Goal: Communication & Community: Answer question/provide support

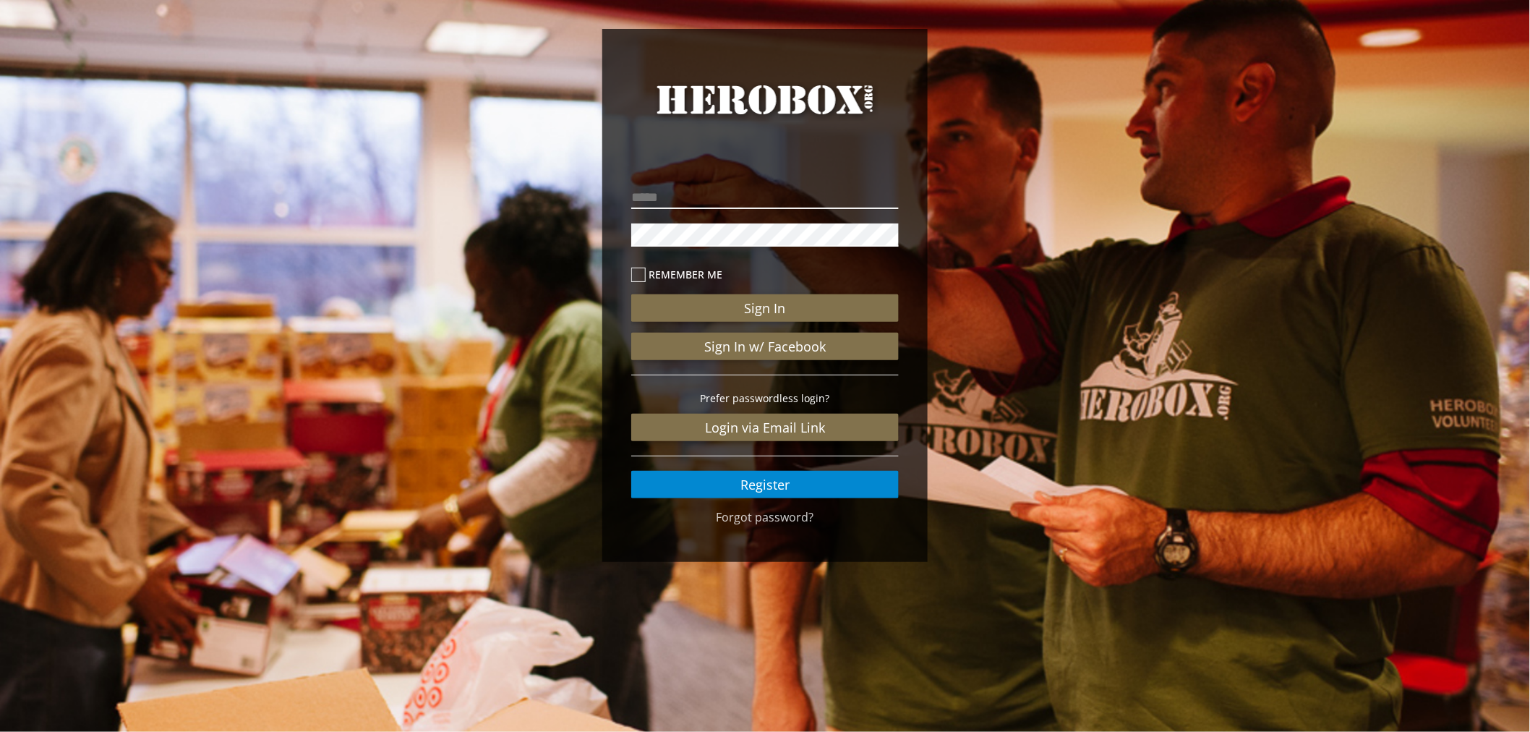
click at [784, 196] on input "email" at bounding box center [765, 197] width 268 height 23
type input "**********"
click at [631, 294] on button "Sign In" at bounding box center [765, 307] width 268 height 27
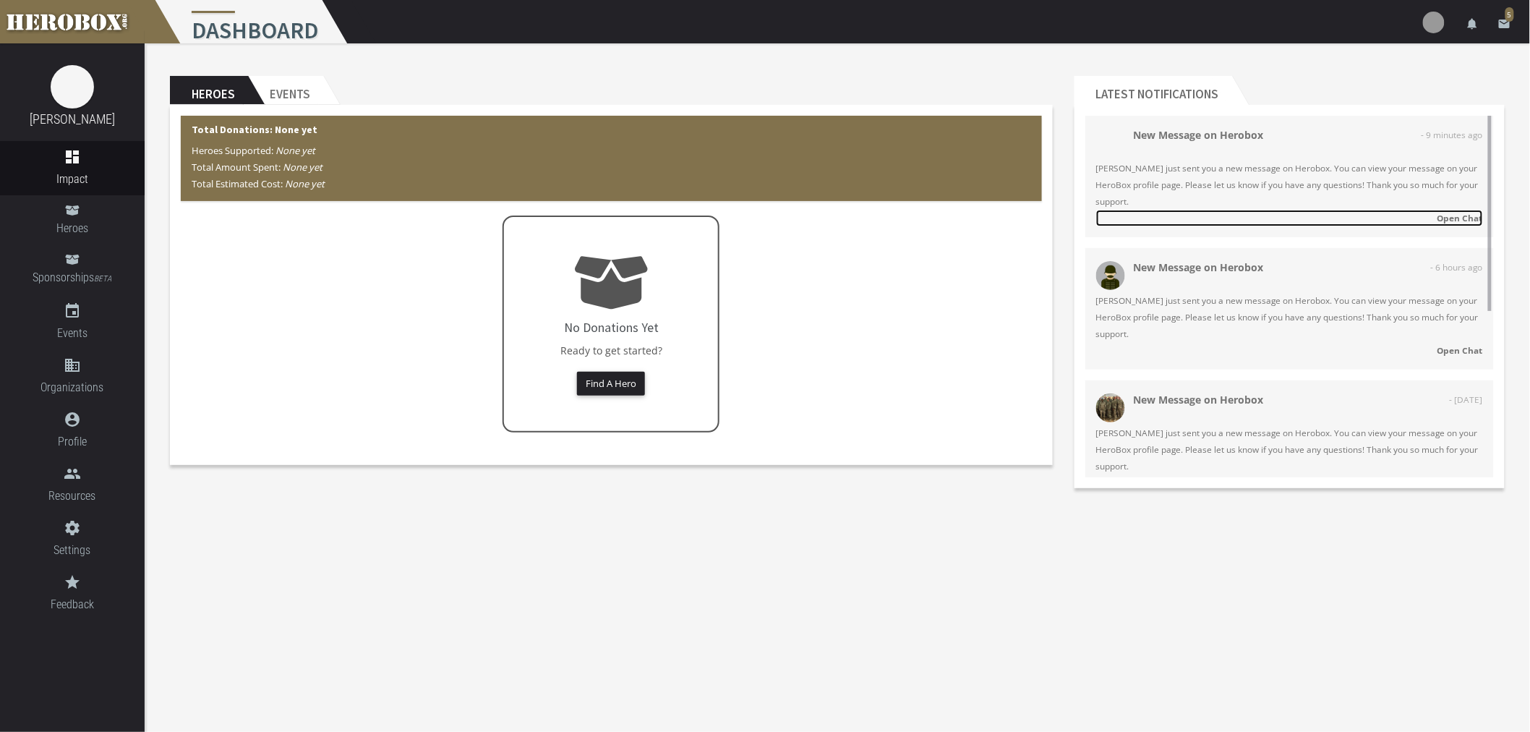
click at [1450, 217] on strong "Open Chat" at bounding box center [1460, 218] width 46 height 12
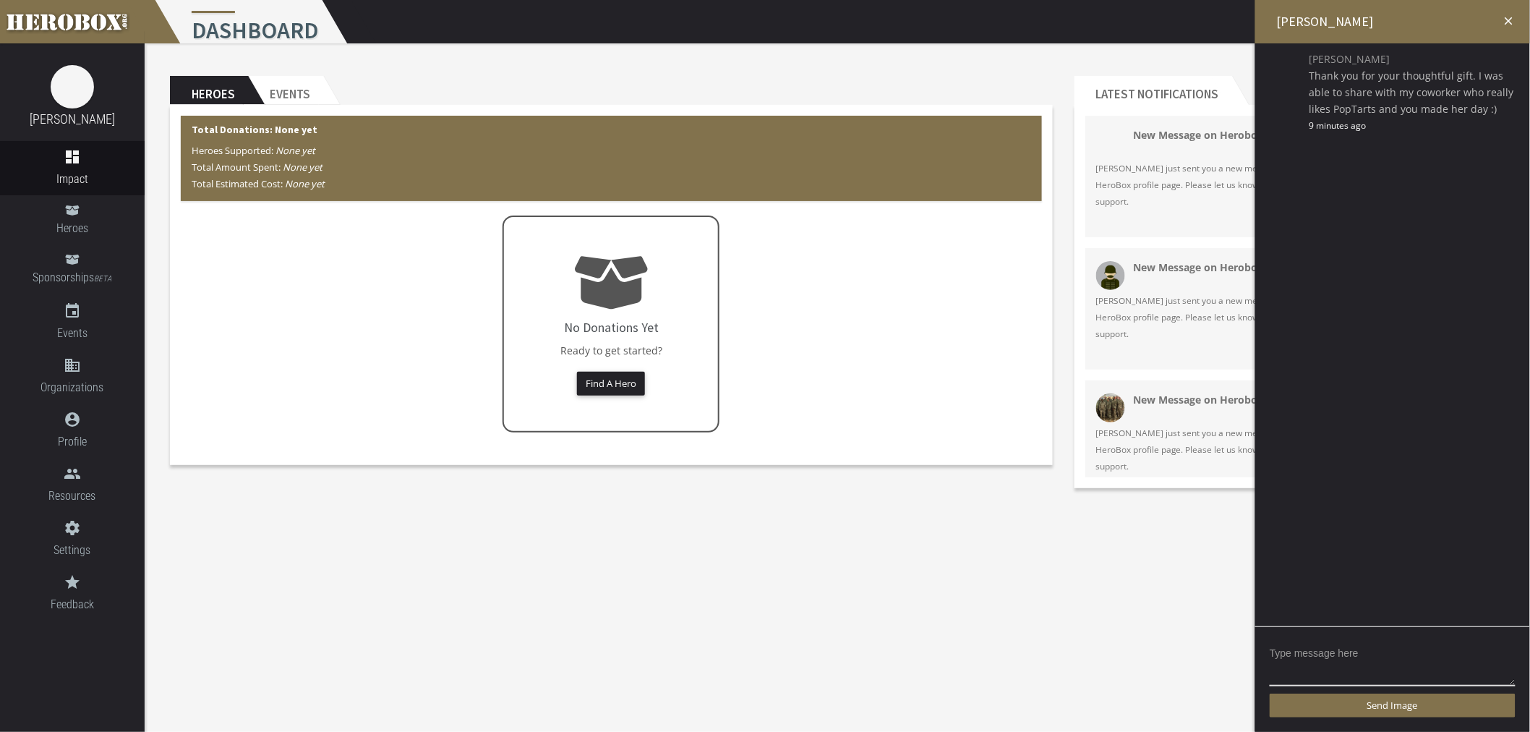
click at [1018, 500] on section "Heroes Events Total Donations: None yet Heroes Supported: None yet Total Amount…" at bounding box center [837, 273] width 1385 height 460
click at [1512, 22] on icon "close" at bounding box center [1508, 20] width 13 height 13
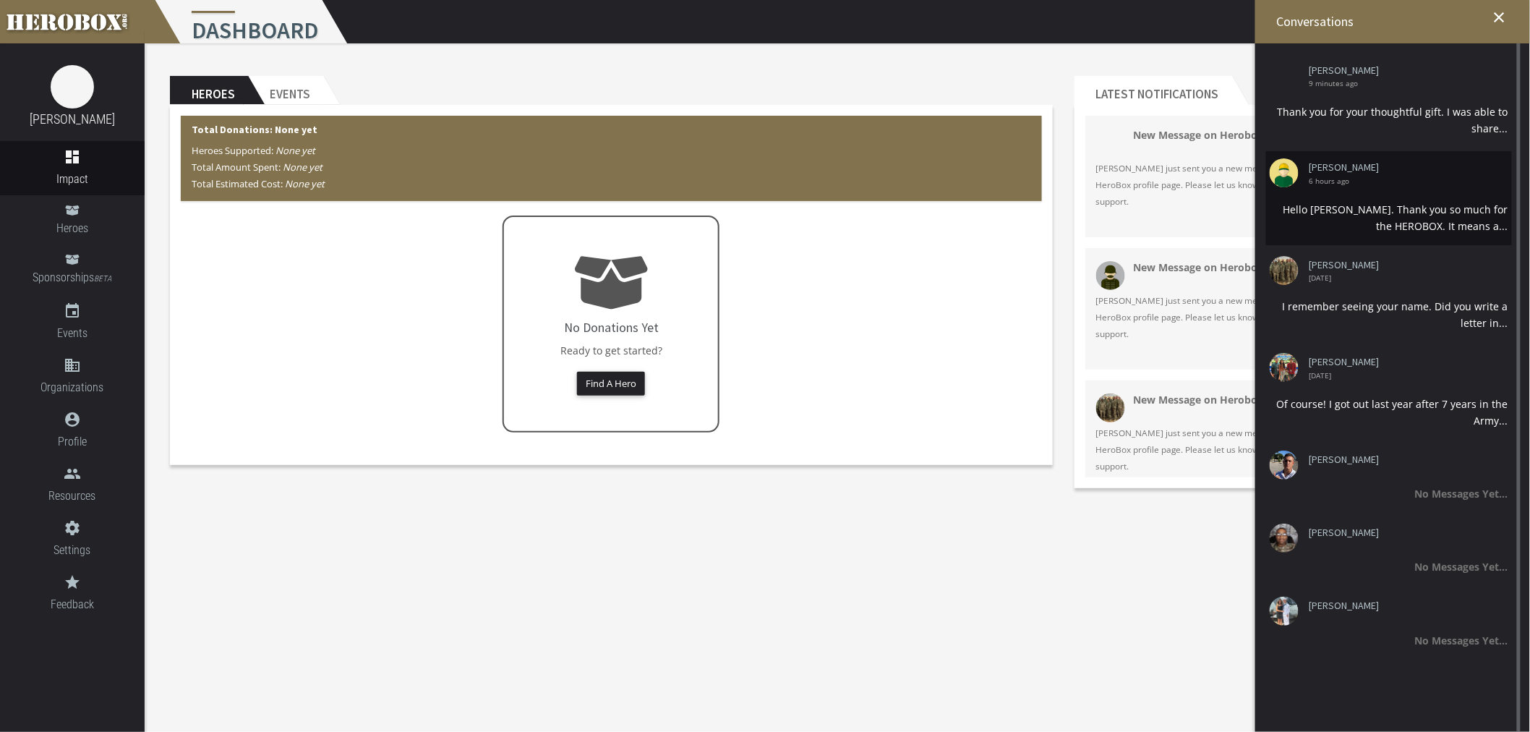
click at [1356, 202] on div "Hello [PERSON_NAME]. Thank you so much for the HEROBOX. It means a..." at bounding box center [1389, 217] width 239 height 33
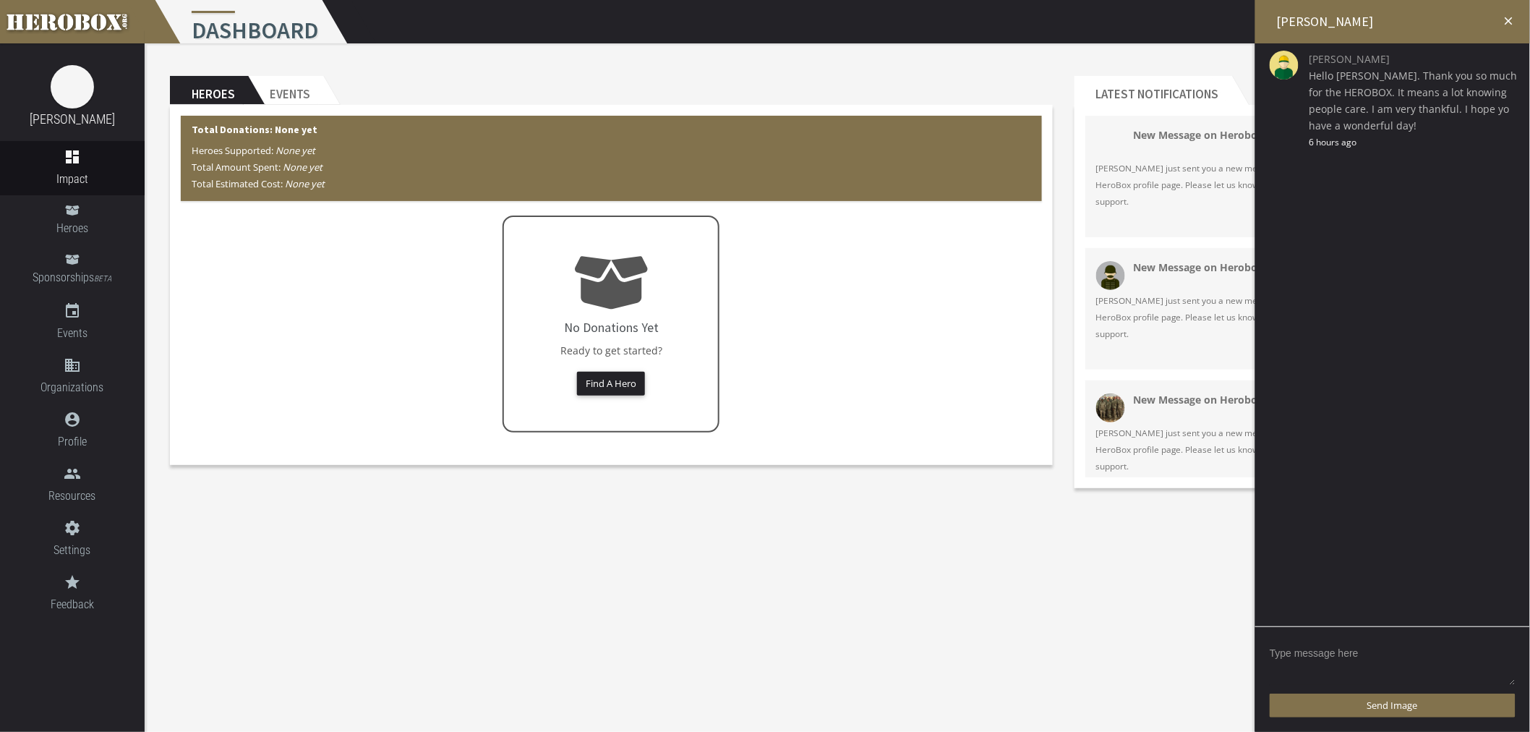
click at [1350, 654] on textarea at bounding box center [1393, 663] width 246 height 45
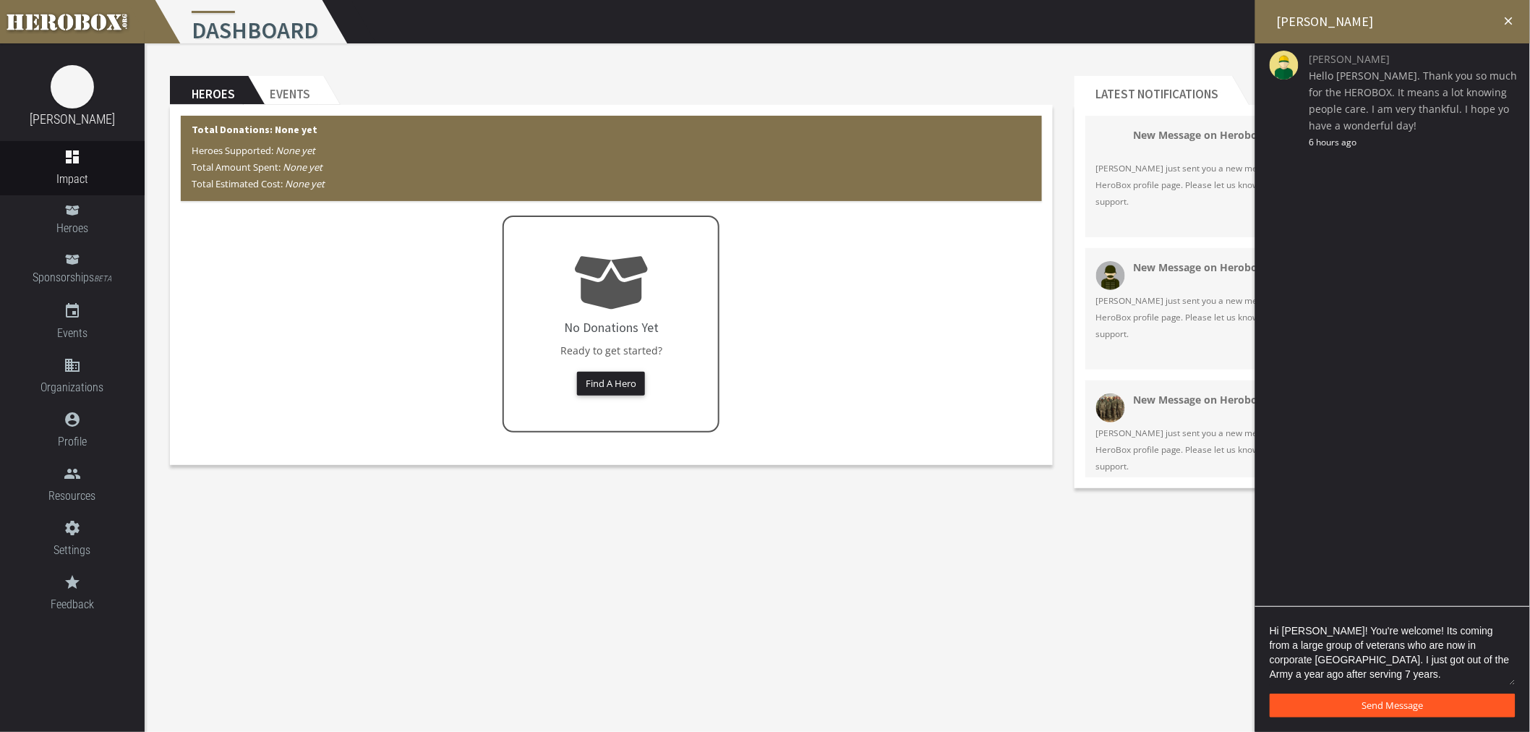
type textarea "Hi [PERSON_NAME]! You're welcome! Its coming from a large group of veterans who…"
click at [1354, 703] on button "Send Message" at bounding box center [1393, 705] width 246 height 24
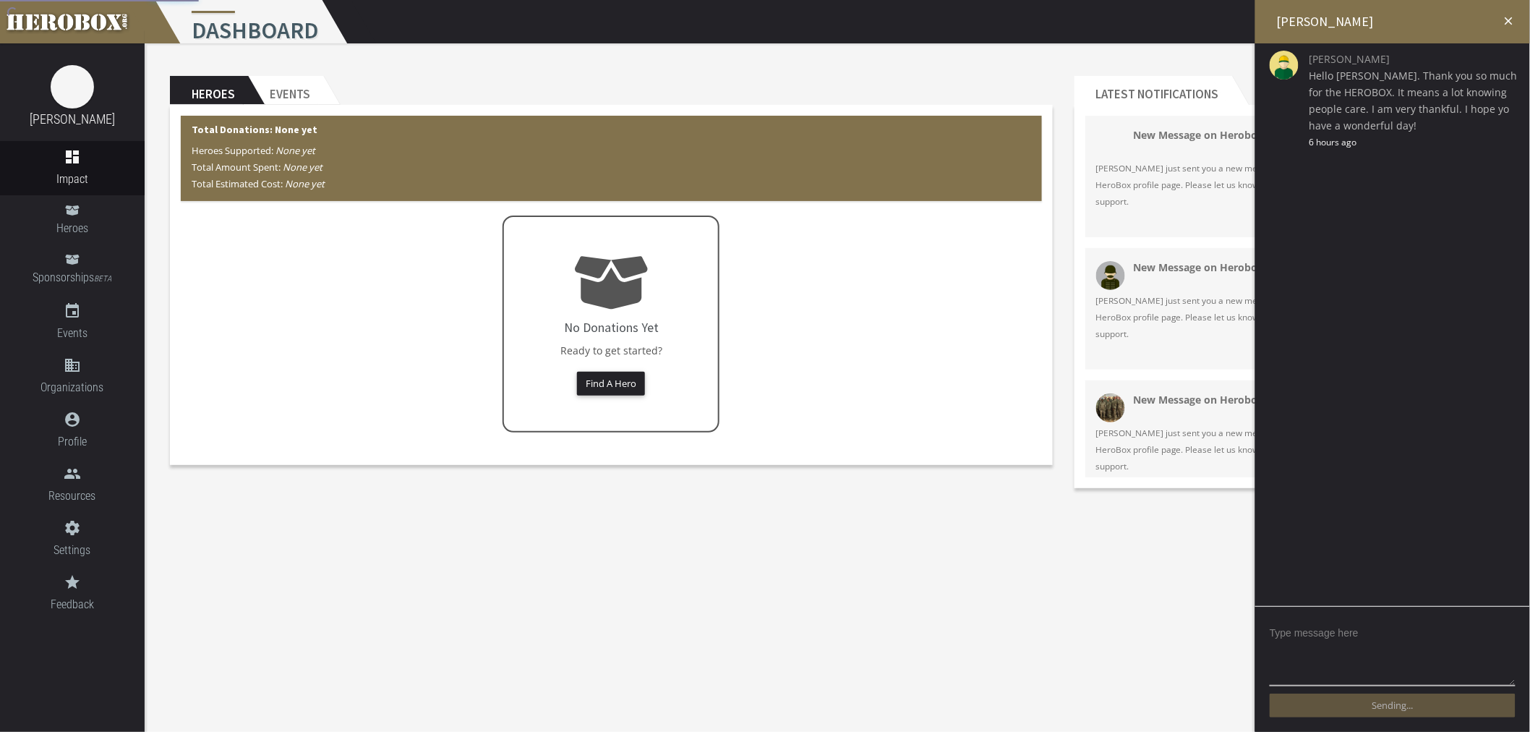
scroll to position [0, 0]
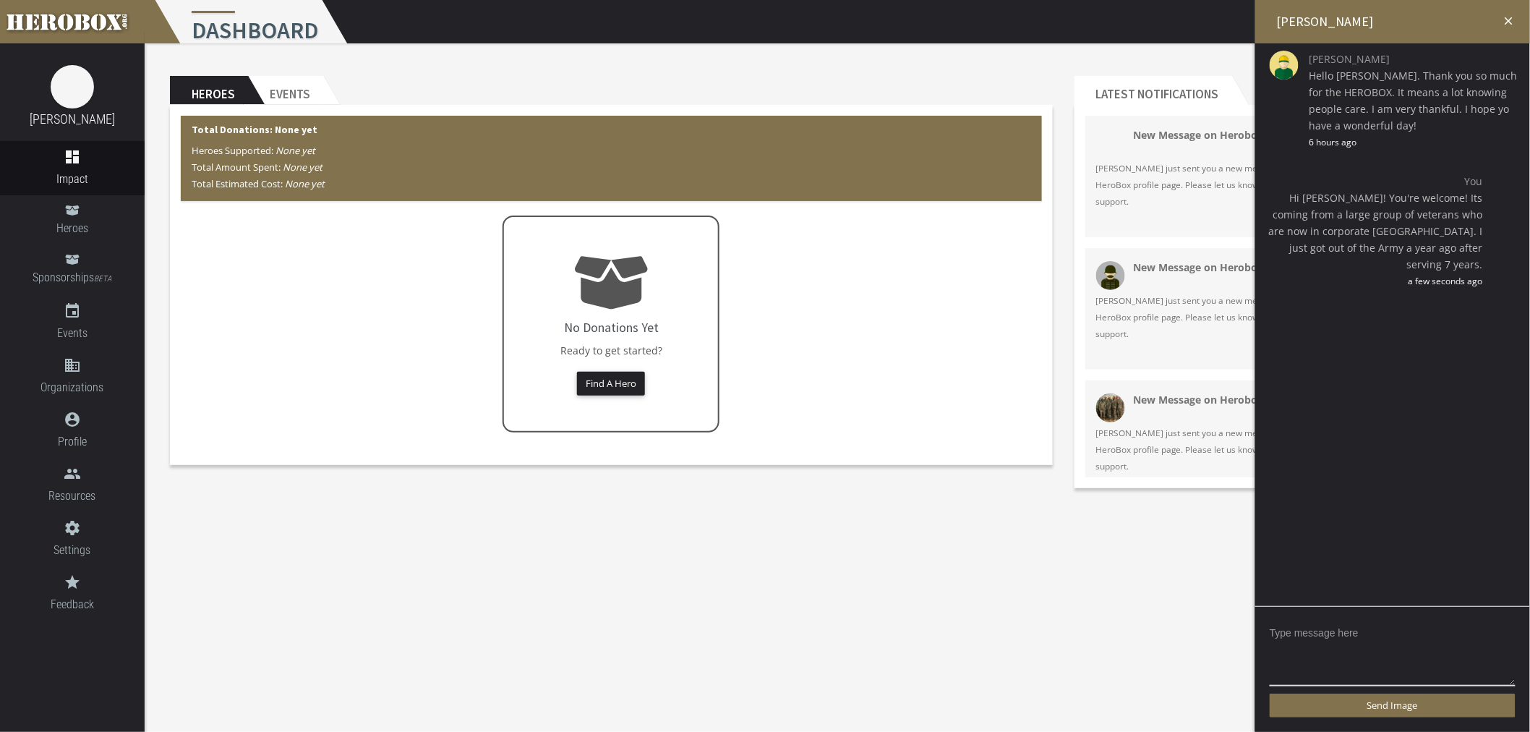
click at [1509, 25] on icon "close" at bounding box center [1508, 20] width 13 height 13
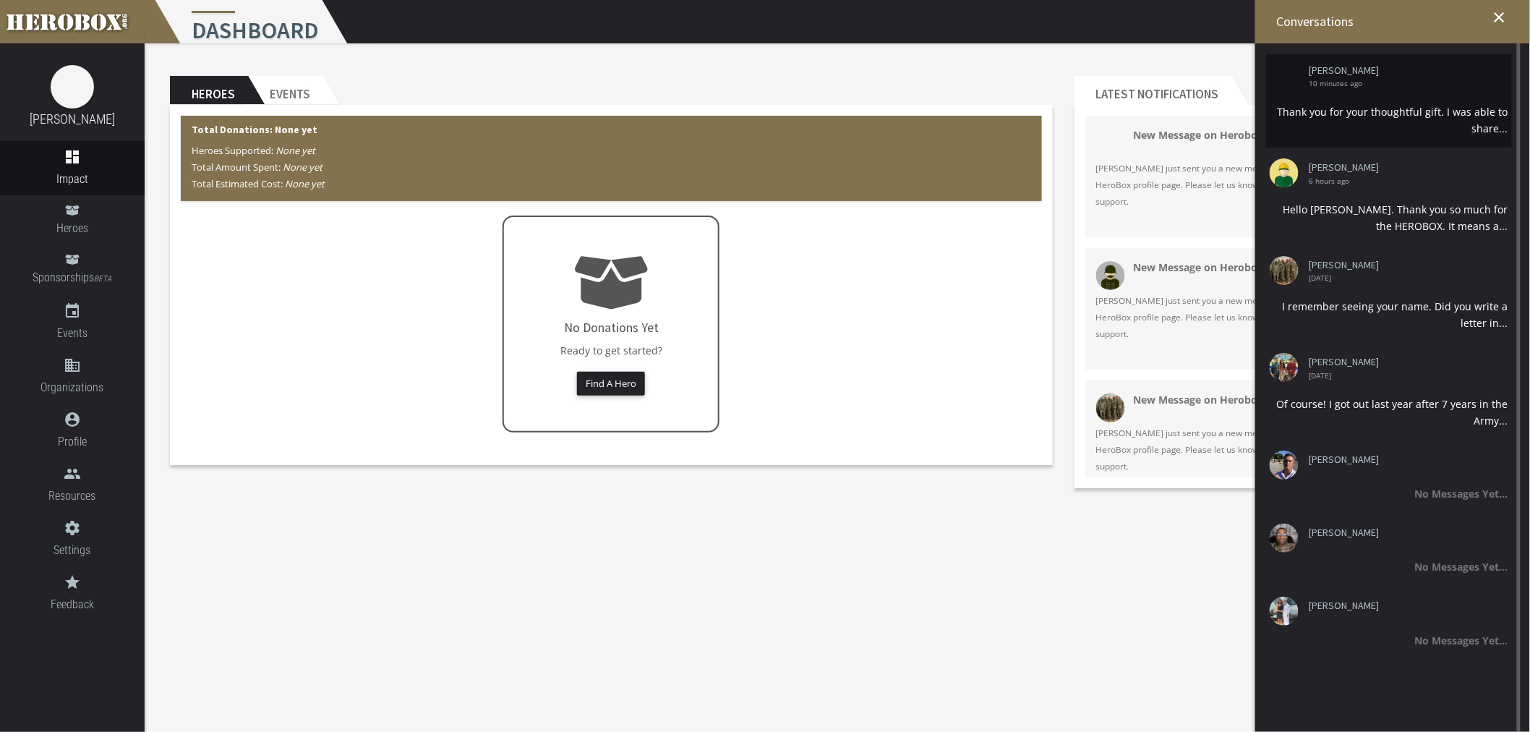
click at [1387, 112] on div "Thank you for your thoughtful gift. I was able to share..." at bounding box center [1389, 119] width 239 height 33
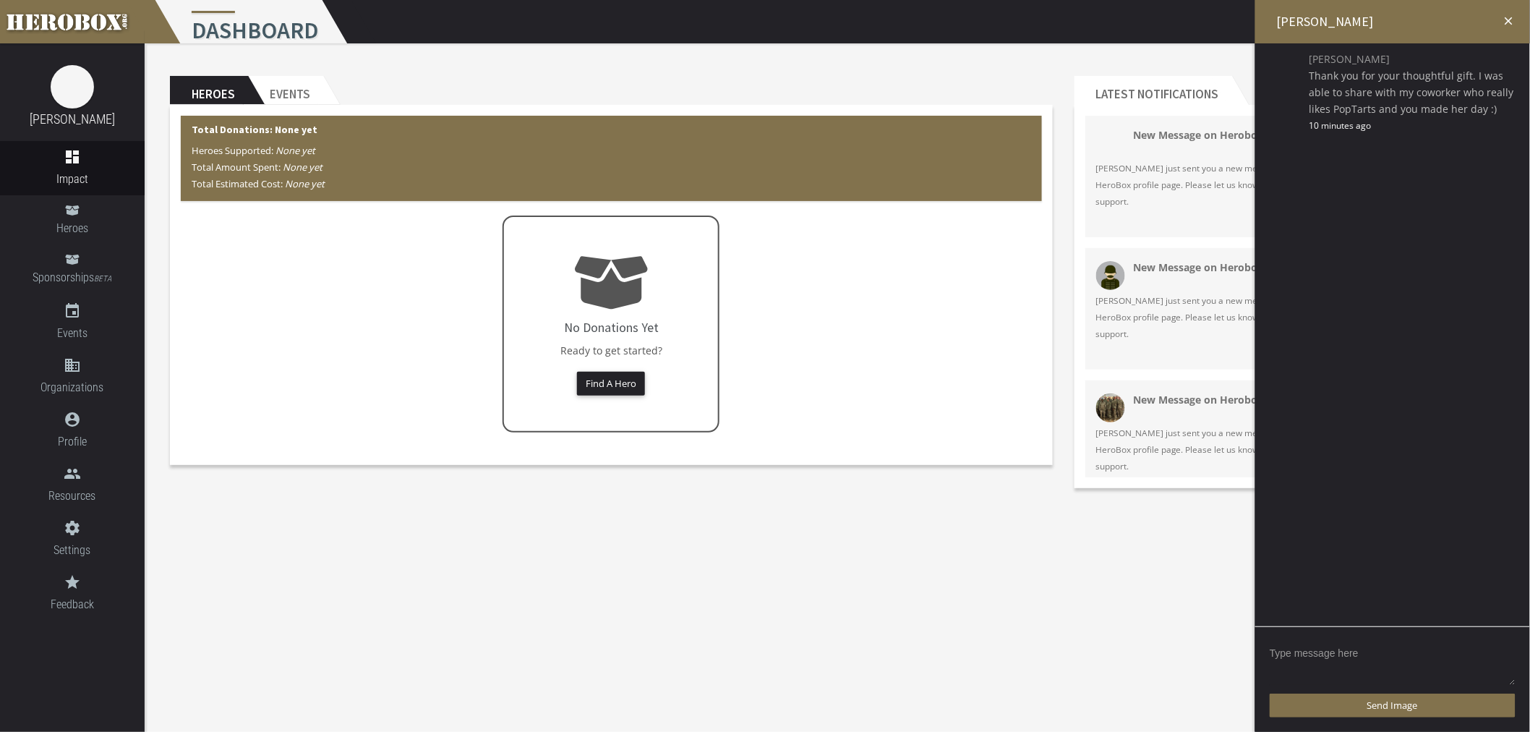
click at [1352, 659] on textarea at bounding box center [1393, 663] width 246 height 45
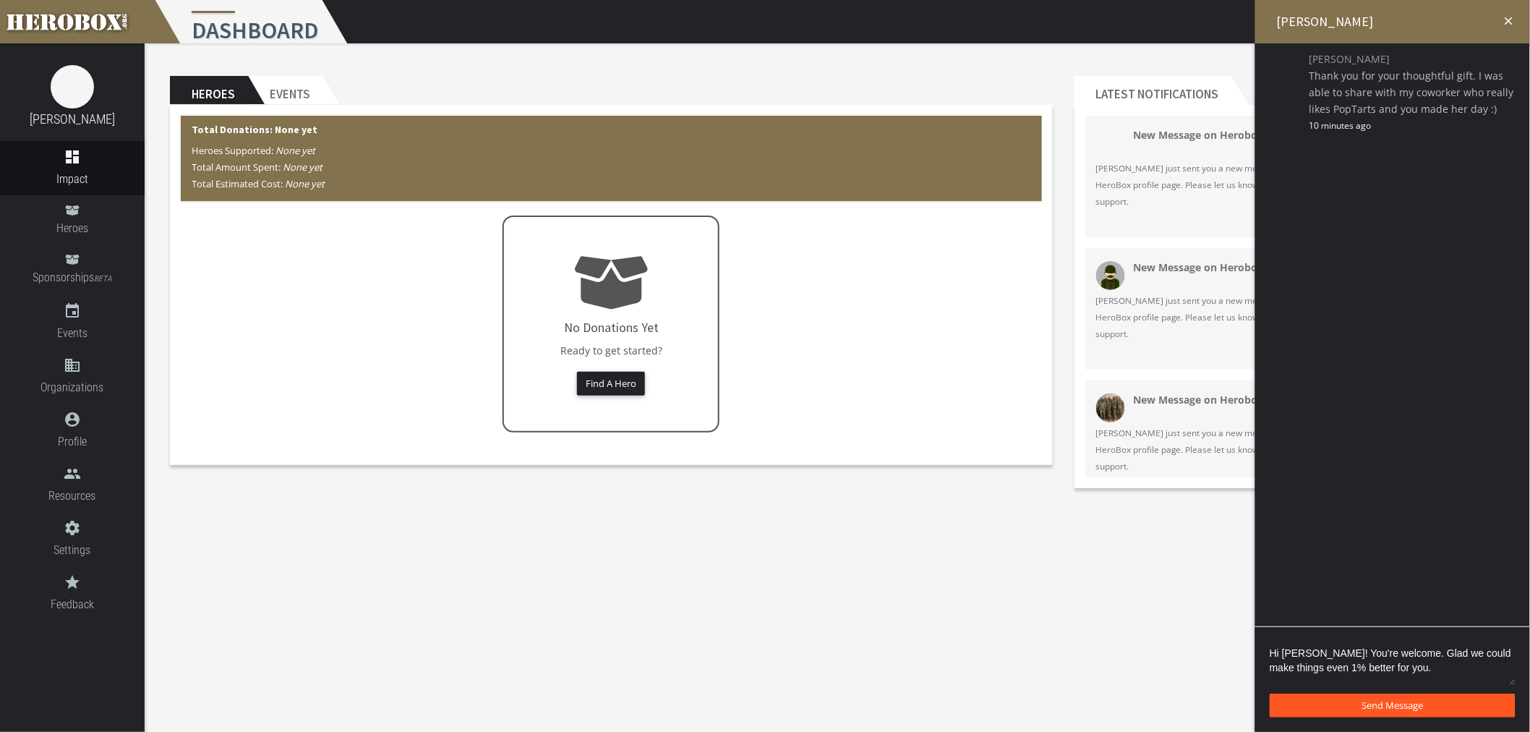
type textarea "Hi [PERSON_NAME]! You're welcome. Glad we could make things even 1% better for …"
click at [1385, 703] on span "Send Message" at bounding box center [1392, 704] width 61 height 13
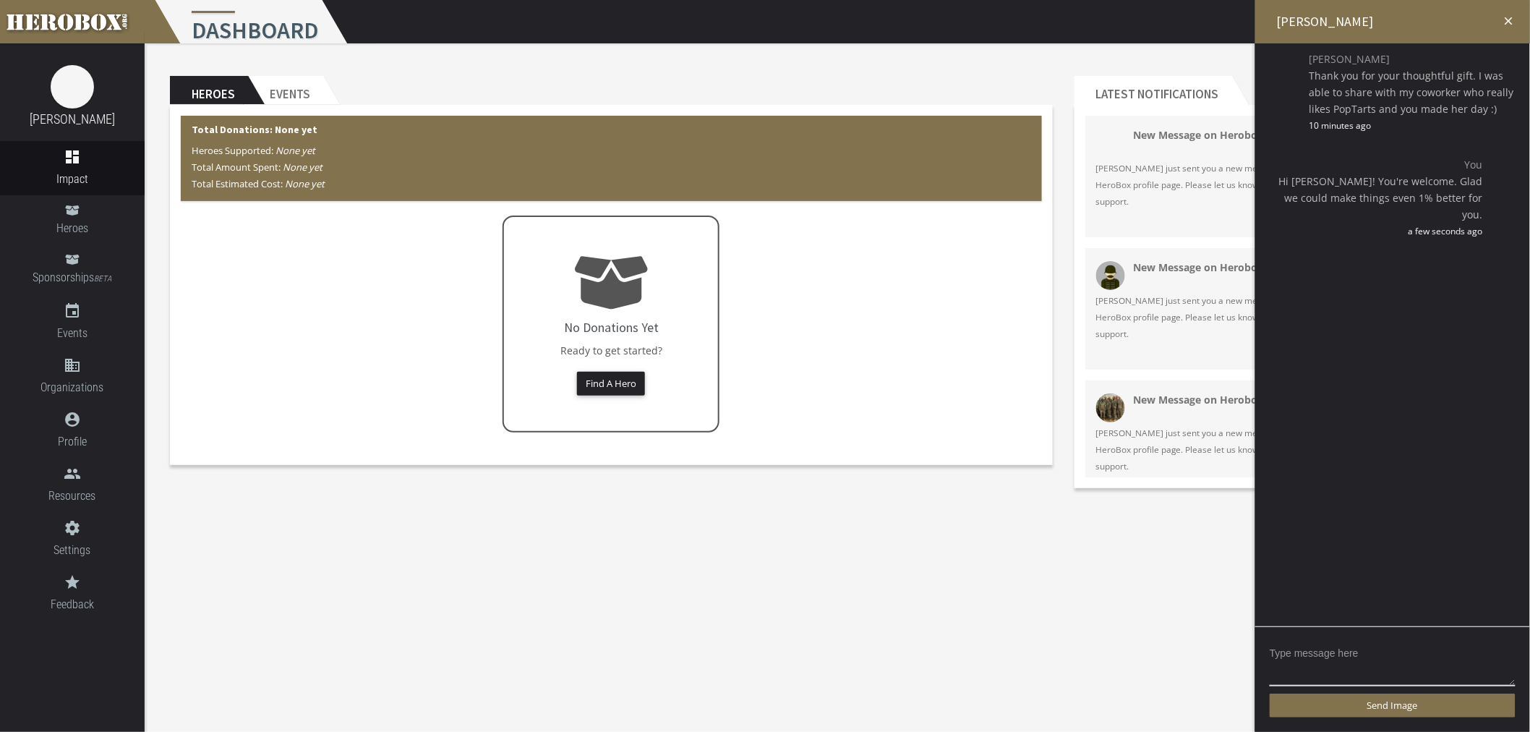
click at [1512, 17] on icon "close" at bounding box center [1508, 20] width 13 height 13
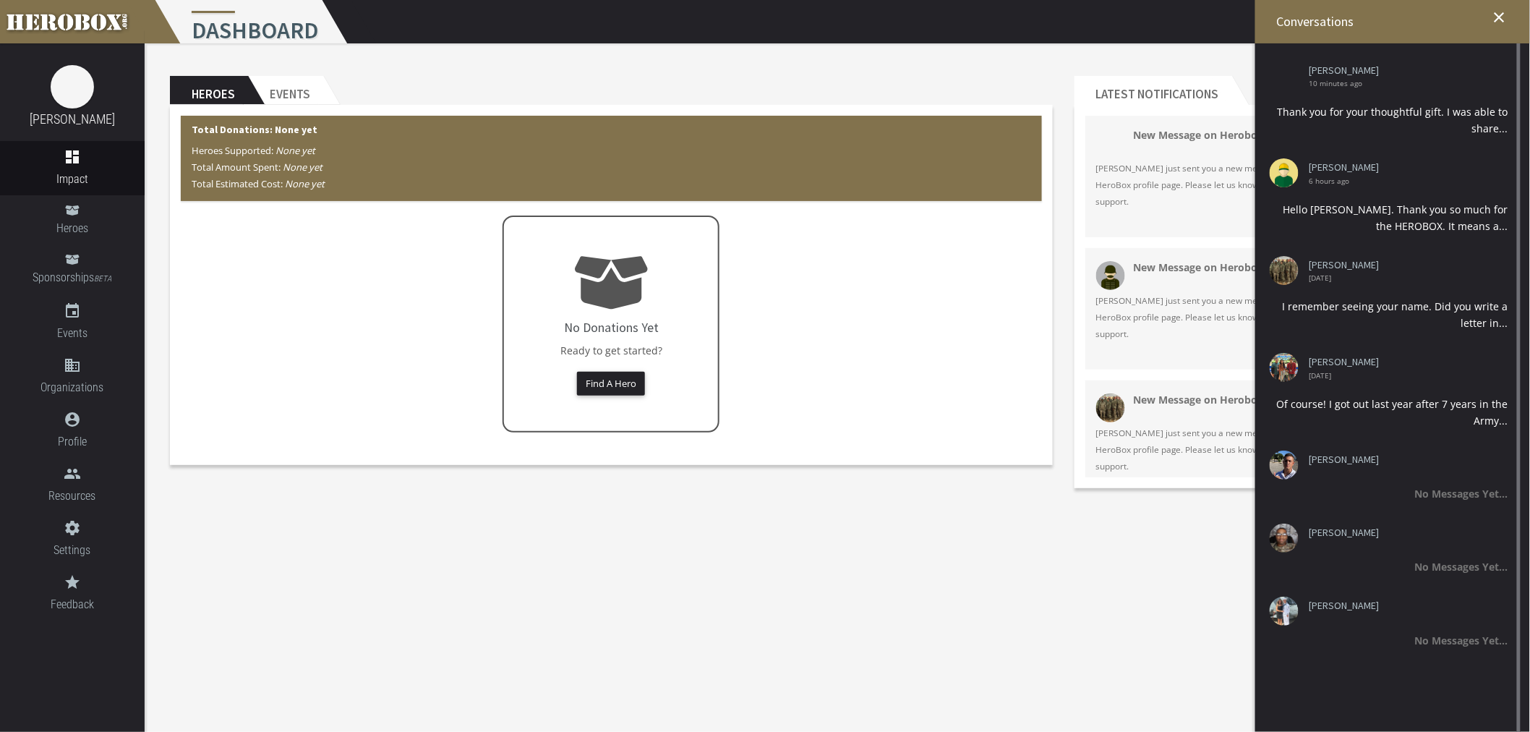
click at [385, 496] on div "Heroes Events Total Donations: None yet Heroes Supported: None yet Total Amount…" at bounding box center [837, 270] width 1385 height 455
click at [1502, 16] on icon "close" at bounding box center [1499, 17] width 17 height 17
